Goal: Task Accomplishment & Management: Manage account settings

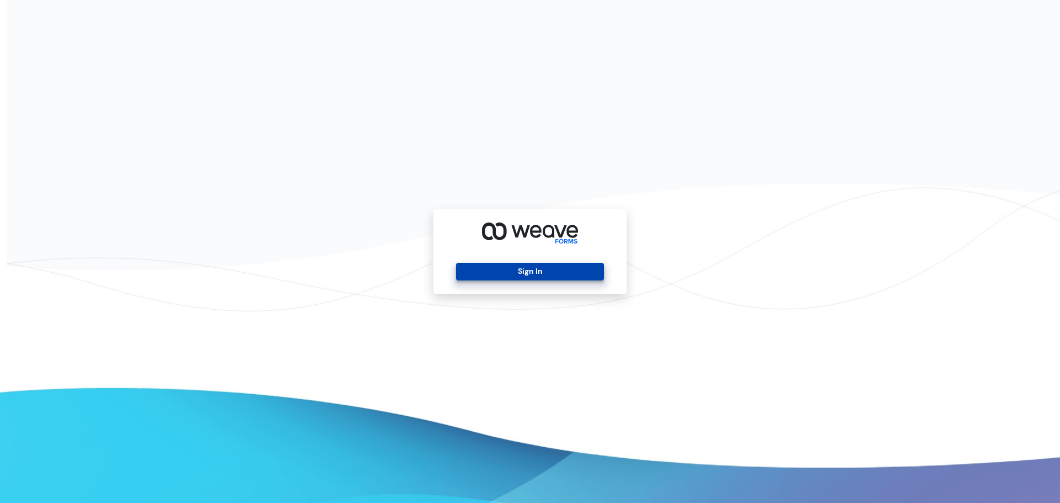
click at [526, 279] on button "Sign In" at bounding box center [529, 272] width 147 height 18
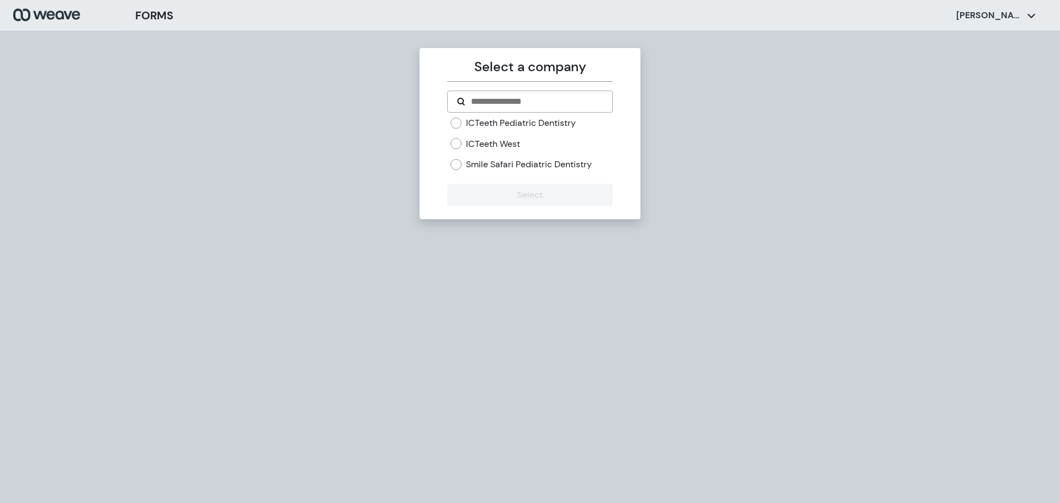
click at [500, 146] on label "ICTeeth West" at bounding box center [493, 144] width 54 height 12
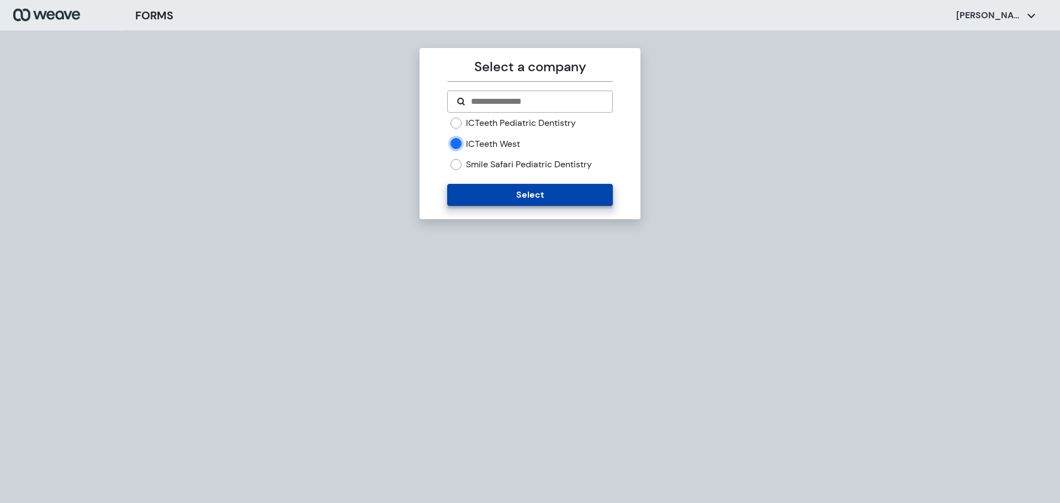
click at [532, 200] on button "Select" at bounding box center [529, 195] width 165 height 22
